Goal: Find contact information: Obtain details needed to contact an individual or organization

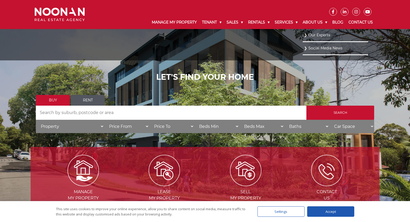
click at [320, 35] on link "Our Experts" at bounding box center [335, 35] width 63 height 7
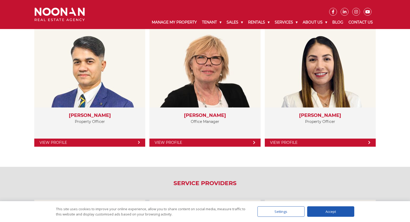
scroll to position [918, 0]
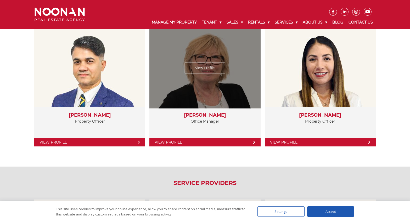
click at [200, 108] on div "Trish Pieper Office Manager" at bounding box center [204, 119] width 111 height 25
click at [200, 73] on div "View Profile" at bounding box center [205, 67] width 114 height 81
click at [200, 65] on link "View Profile" at bounding box center [205, 68] width 41 height 11
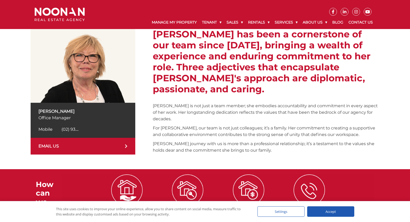
scroll to position [88, 0]
